Goal: Find specific page/section

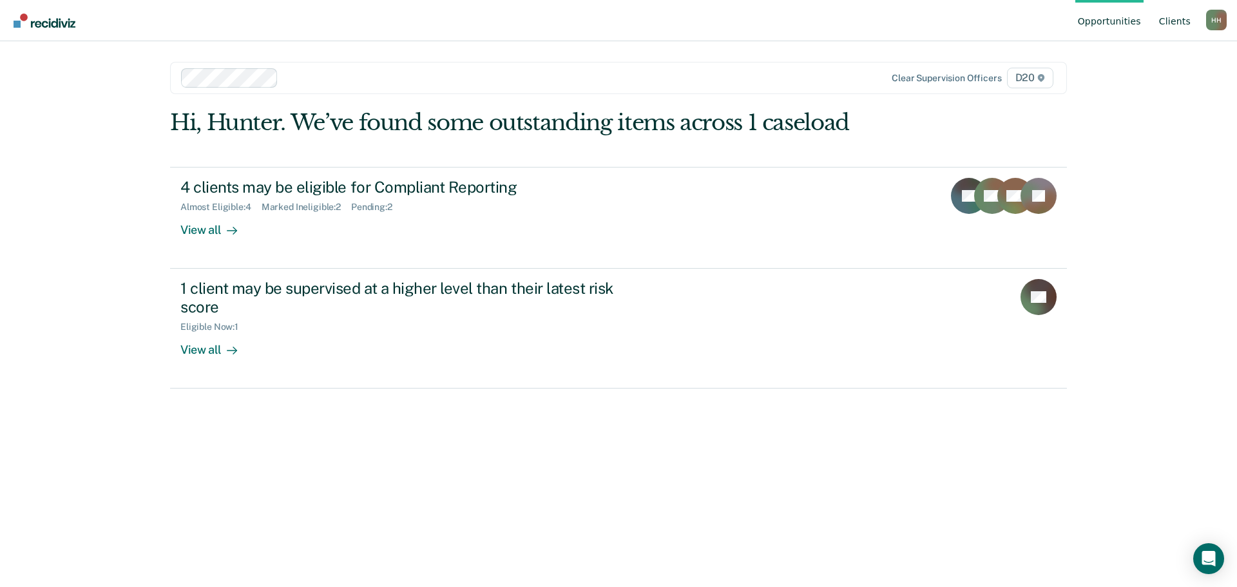
click at [1167, 26] on link "Client s" at bounding box center [1175, 20] width 37 height 41
